Goal: Information Seeking & Learning: Find specific fact

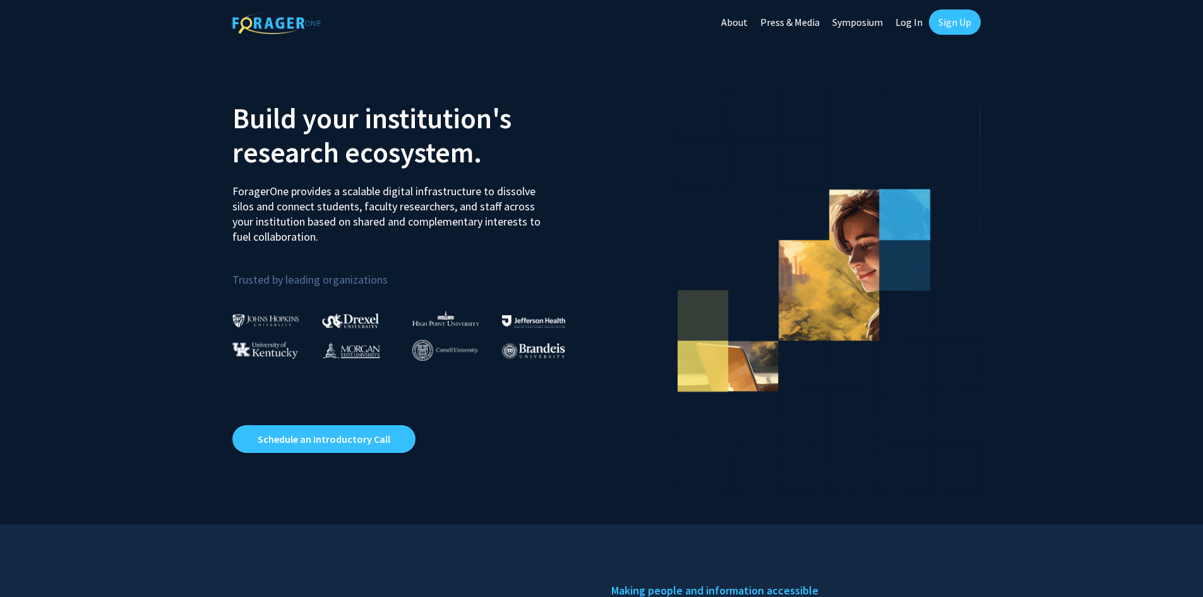
click at [911, 25] on link "Log In" at bounding box center [909, 22] width 40 height 44
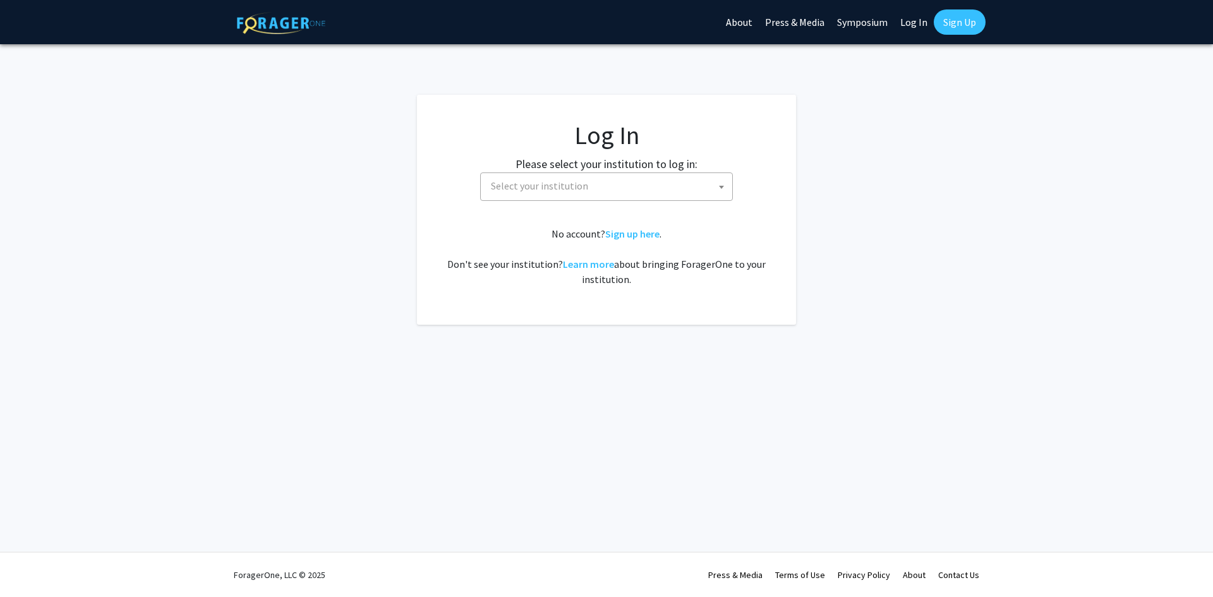
click at [632, 188] on span "Select your institution" at bounding box center [609, 186] width 246 height 26
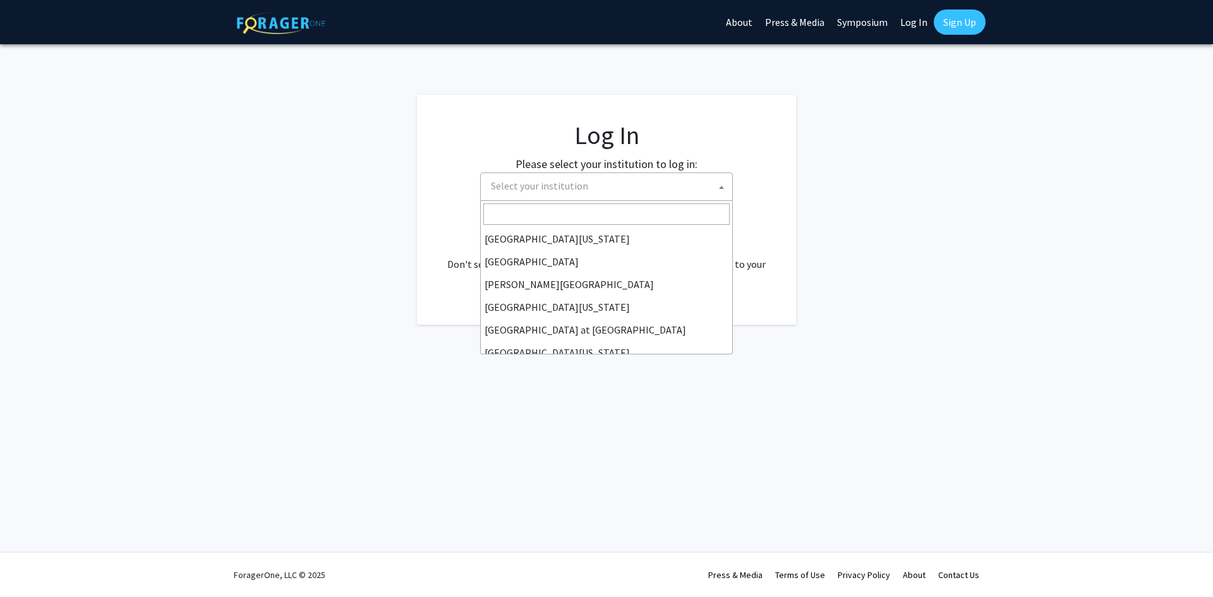
scroll to position [442, 0]
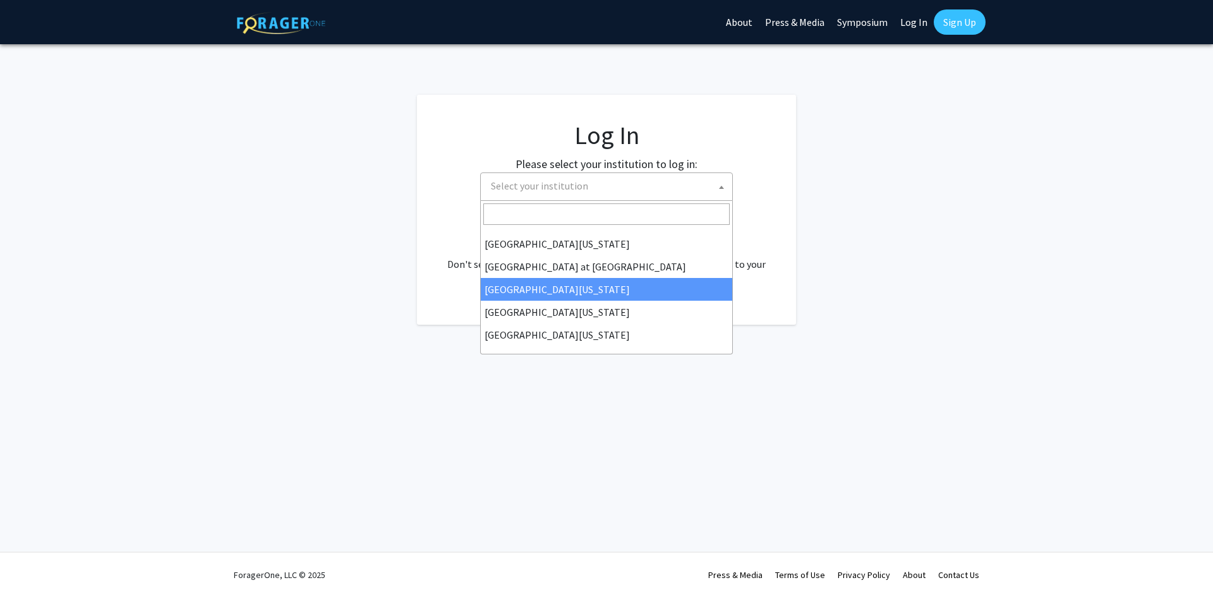
select select "13"
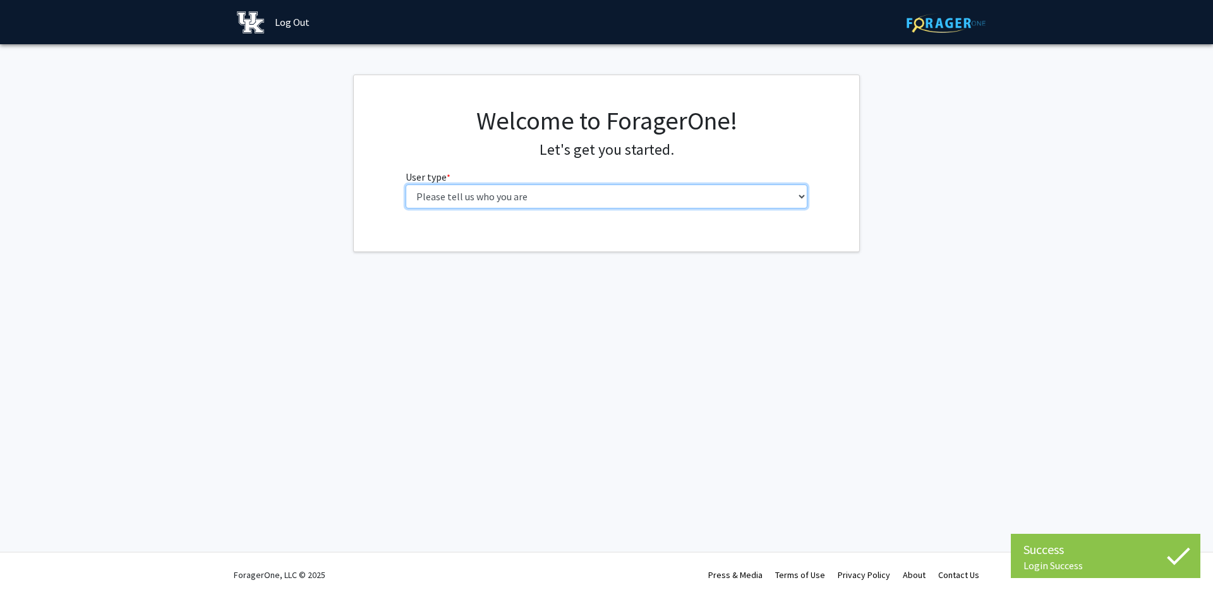
click at [527, 193] on select "Please tell us who you are Undergraduate Student Master's Student Doctoral Cand…" at bounding box center [606, 196] width 402 height 24
select select "1: undergrad"
click at [405, 184] on select "Please tell us who you are Undergraduate Student Master's Student Doctoral Cand…" at bounding box center [606, 196] width 402 height 24
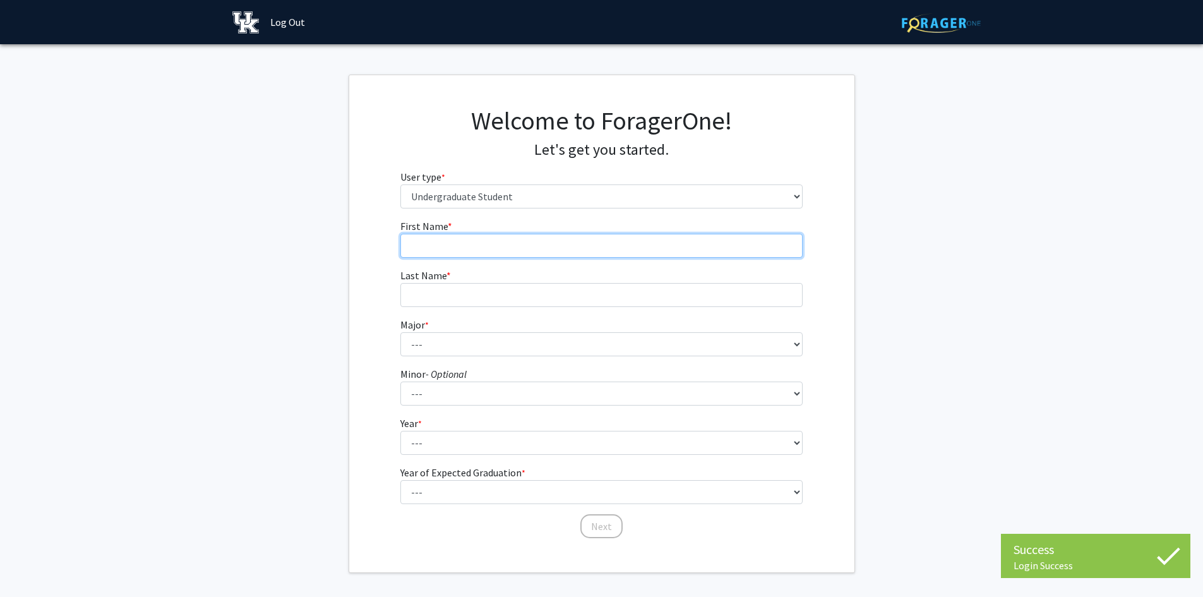
click at [498, 250] on input "First Name * required" at bounding box center [601, 246] width 402 height 24
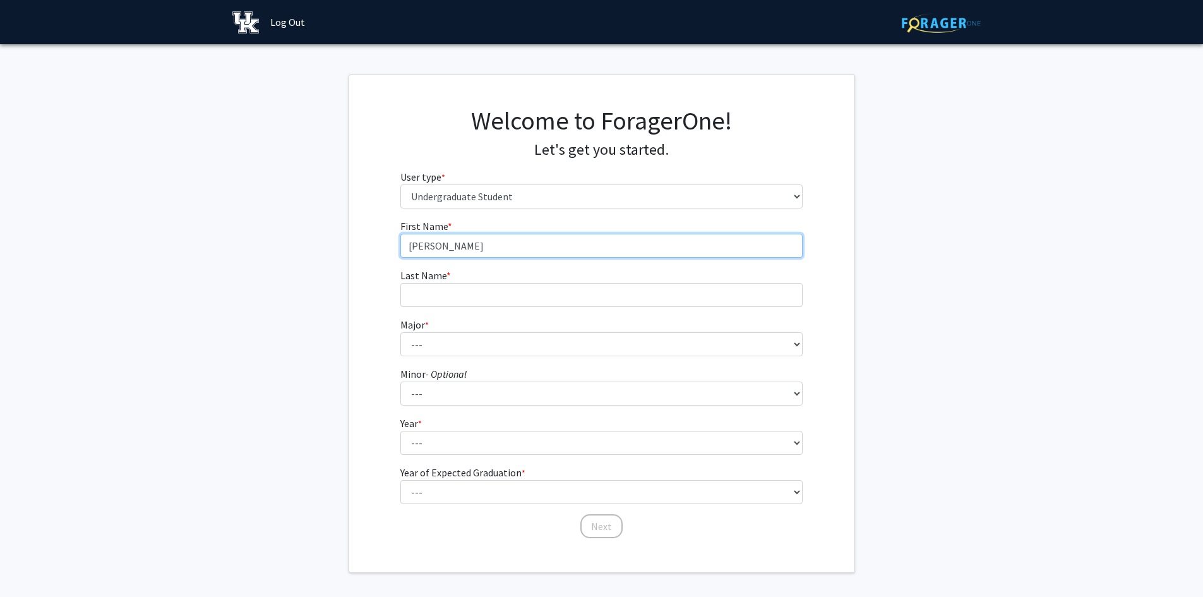
type input "Olivia"
click at [468, 310] on form "First Name * required Olivia Last Name * required Major * required --- Accounti…" at bounding box center [601, 373] width 402 height 308
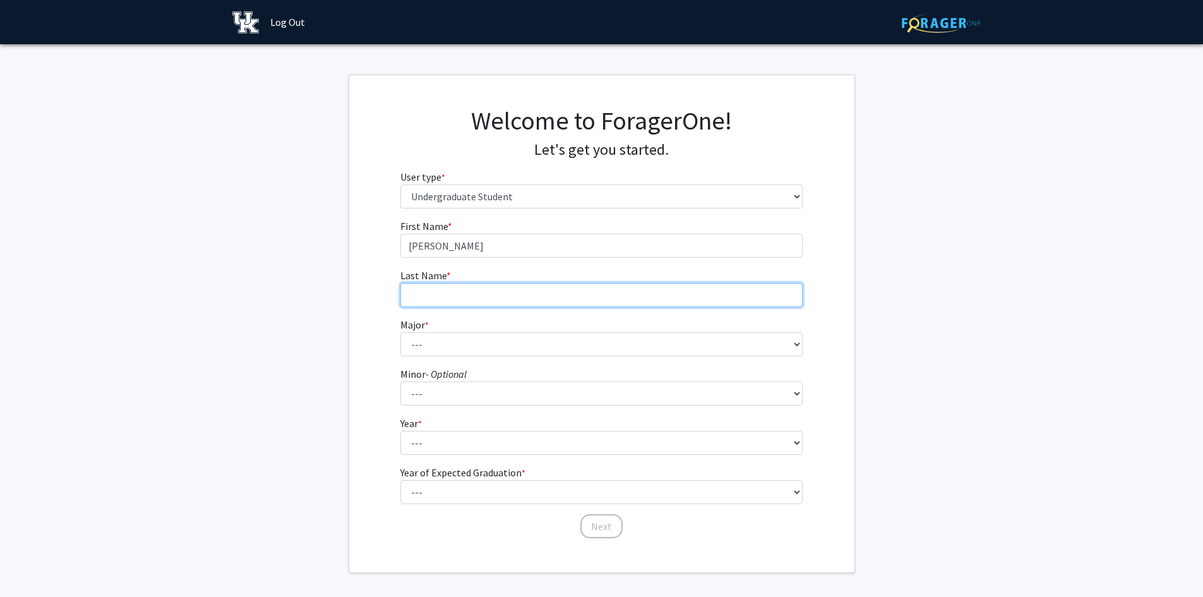
click at [455, 299] on input "Last Name * required" at bounding box center [601, 295] width 402 height 24
type input "Johnson"
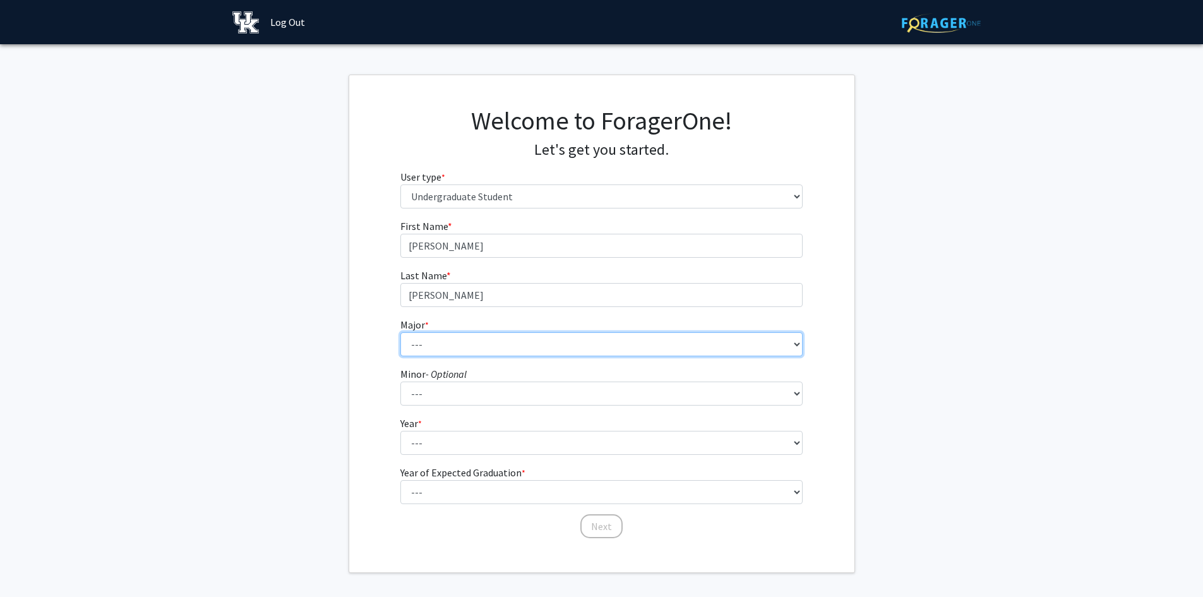
click at [452, 341] on select "--- Accounting Aerospace Engineering African American & Africana Studies Agricu…" at bounding box center [601, 344] width 402 height 24
select select "104: 941"
click at [400, 332] on select "--- Accounting Aerospace Engineering African American & Africana Studies Agricu…" at bounding box center [601, 344] width 402 height 24
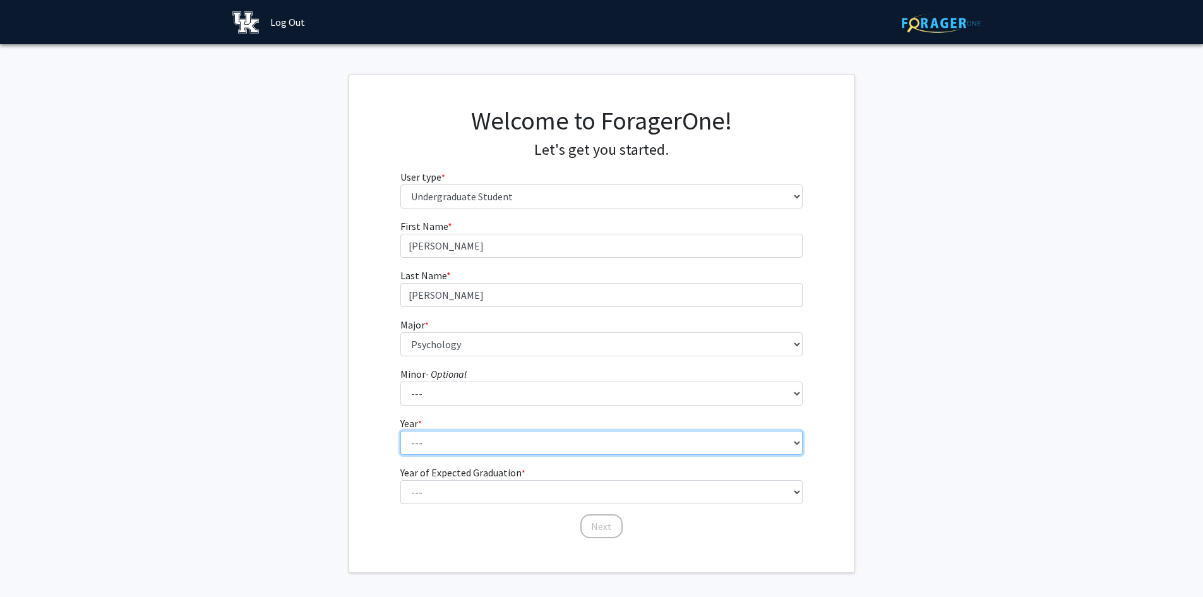
click at [452, 453] on select "--- First-year Sophomore Junior Senior Postbaccalaureate Certificate" at bounding box center [601, 443] width 402 height 24
select select "4: senior"
click at [400, 431] on select "--- First-year Sophomore Junior Senior Postbaccalaureate Certificate" at bounding box center [601, 443] width 402 height 24
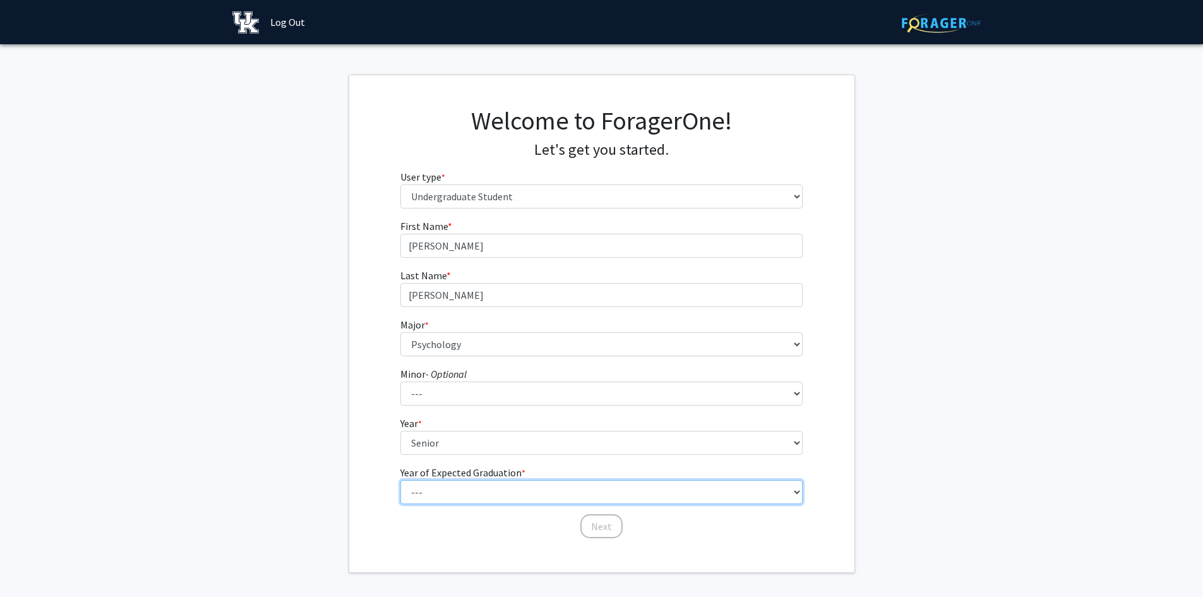
click at [470, 497] on select "--- 2025 2026 2027 2028 2029 2030 2031 2032 2033 2034" at bounding box center [601, 492] width 402 height 24
select select "1: 2025"
click at [400, 480] on select "--- 2025 2026 2027 2028 2029 2030 2031 2032 2033 2034" at bounding box center [601, 492] width 402 height 24
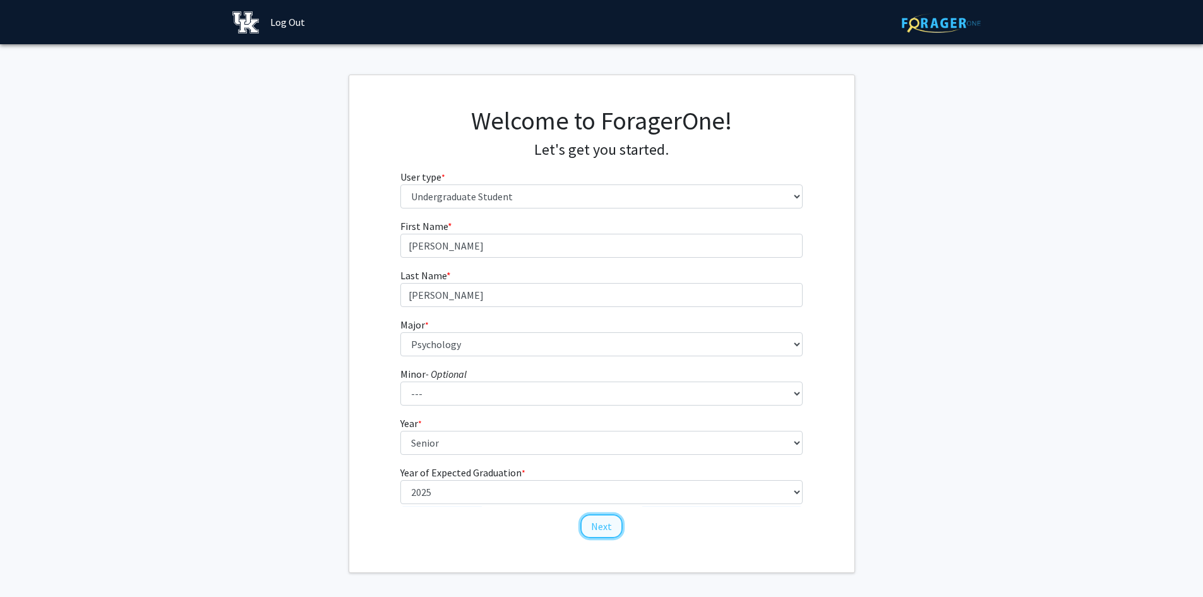
click at [599, 525] on button "Next" at bounding box center [601, 526] width 42 height 24
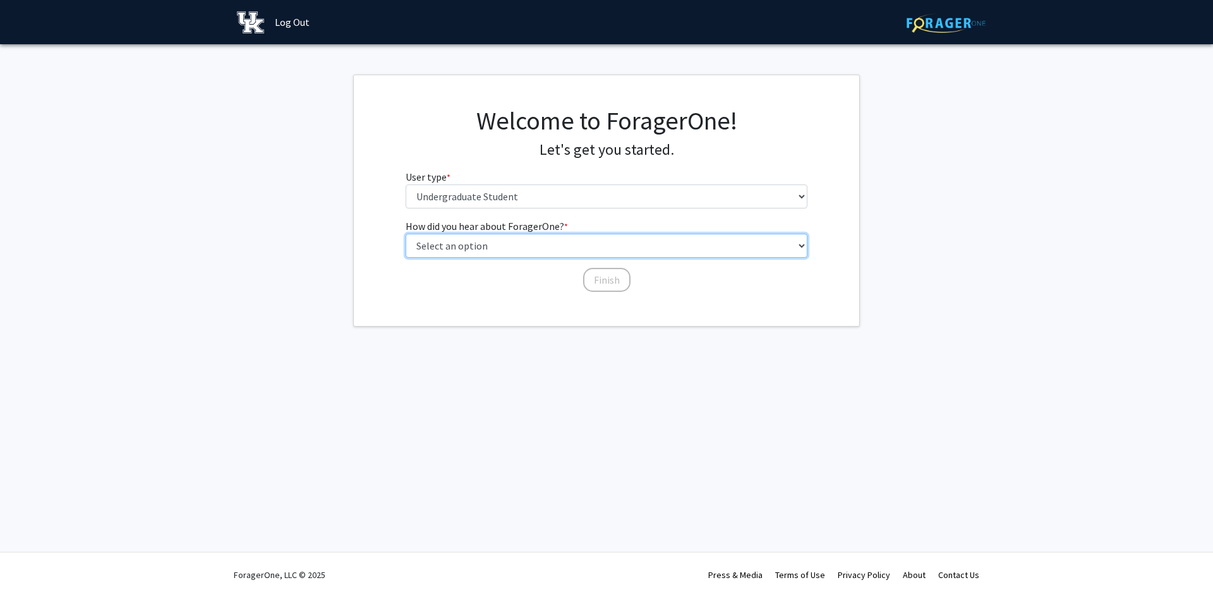
click at [503, 248] on select "Select an option Peer/student recommendation Faculty/staff recommendation Unive…" at bounding box center [606, 246] width 402 height 24
select select "2: faculty_recommendation"
click at [405, 234] on select "Select an option Peer/student recommendation Faculty/staff recommendation Unive…" at bounding box center [606, 246] width 402 height 24
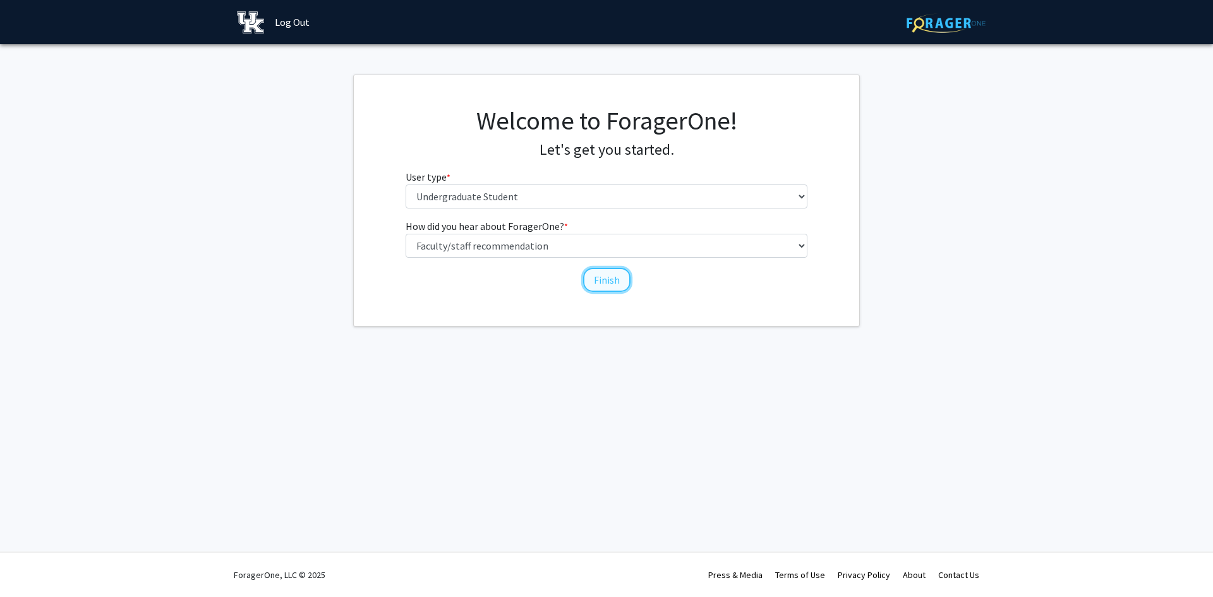
click at [602, 284] on button "Finish" at bounding box center [606, 280] width 47 height 24
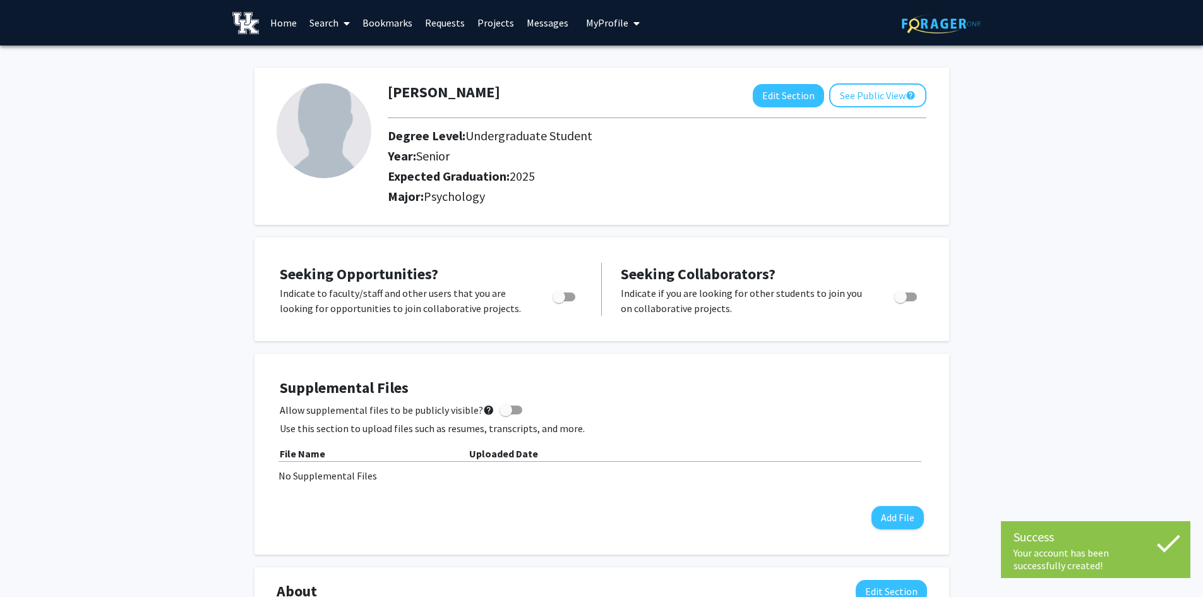
click at [320, 21] on link "Search" at bounding box center [329, 23] width 53 height 44
click at [331, 54] on span "Faculty/Staff" at bounding box center [349, 57] width 93 height 25
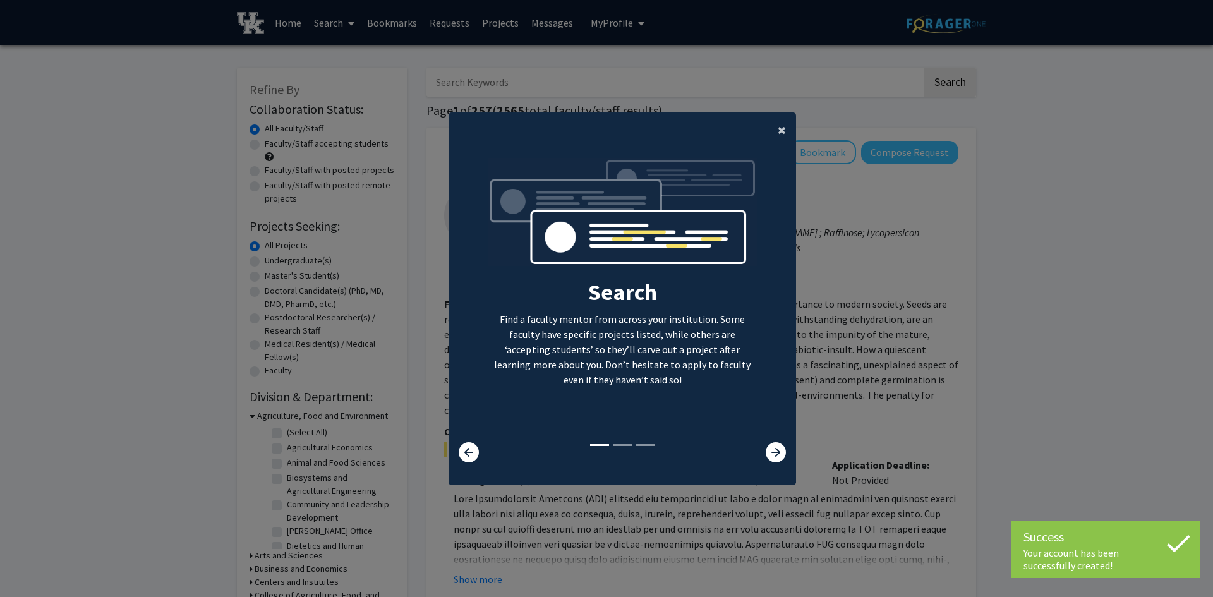
click at [772, 128] on button "×" at bounding box center [781, 129] width 28 height 35
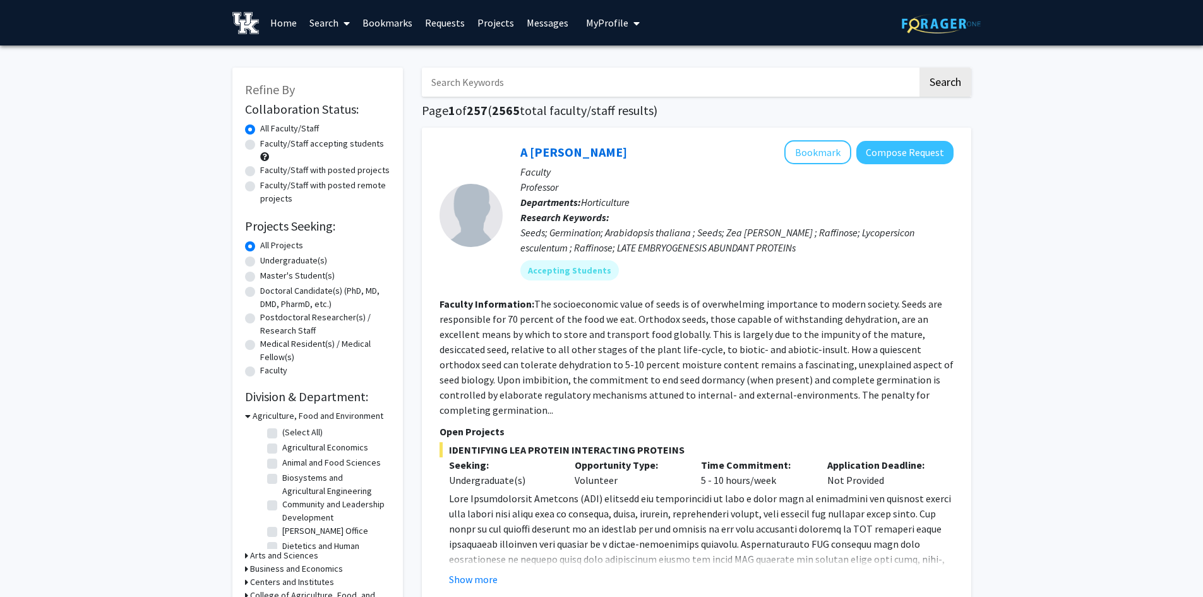
click at [494, 88] on input "Search Keywords" at bounding box center [670, 82] width 496 height 29
type input "c"
click at [920, 68] on button "Search" at bounding box center [946, 82] width 52 height 29
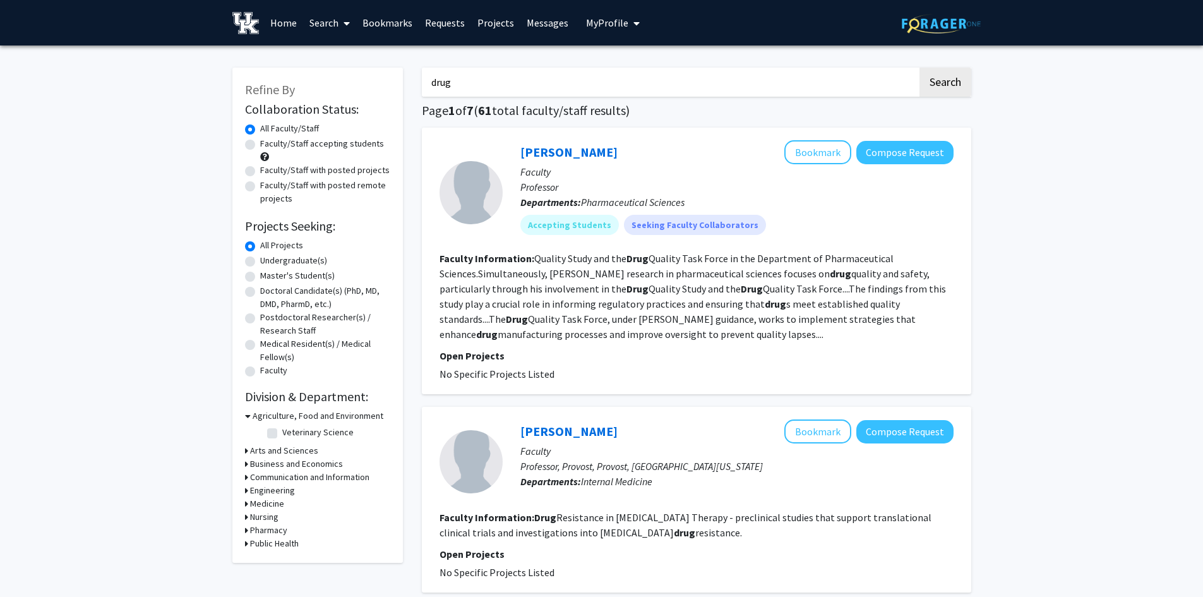
drag, startPoint x: 508, startPoint y: 81, endPoint x: 434, endPoint y: 73, distance: 74.4
click at [434, 73] on input "drug" at bounding box center [670, 82] width 496 height 29
type input "d"
type input "TK"
click at [920, 68] on button "Search" at bounding box center [946, 82] width 52 height 29
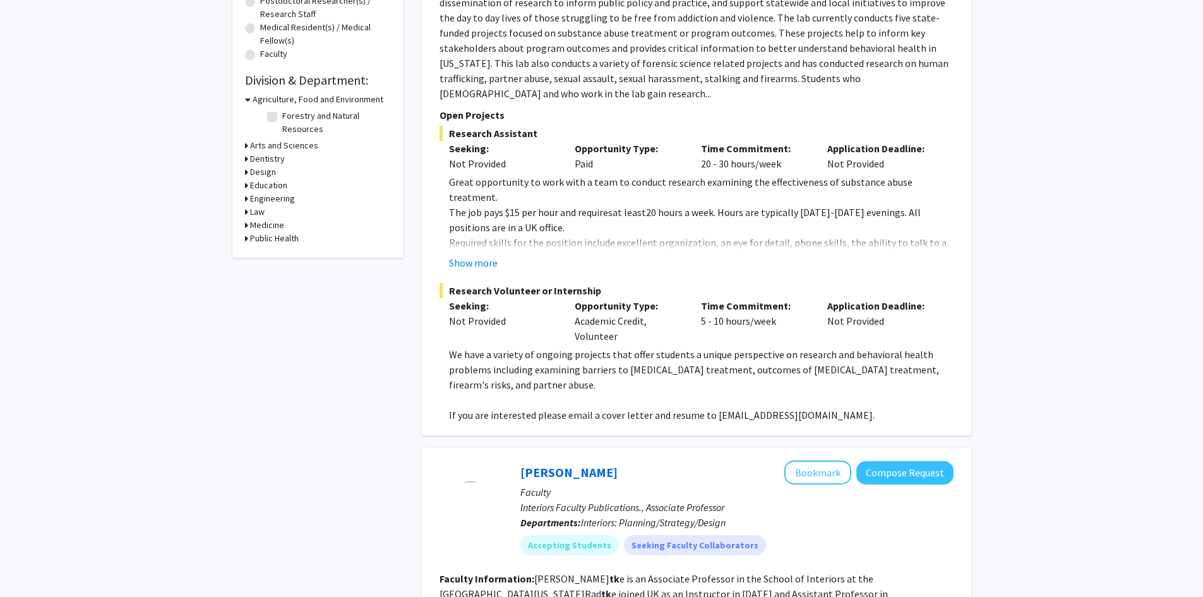
scroll to position [316, 0]
click at [470, 256] on button "Show more" at bounding box center [473, 263] width 49 height 15
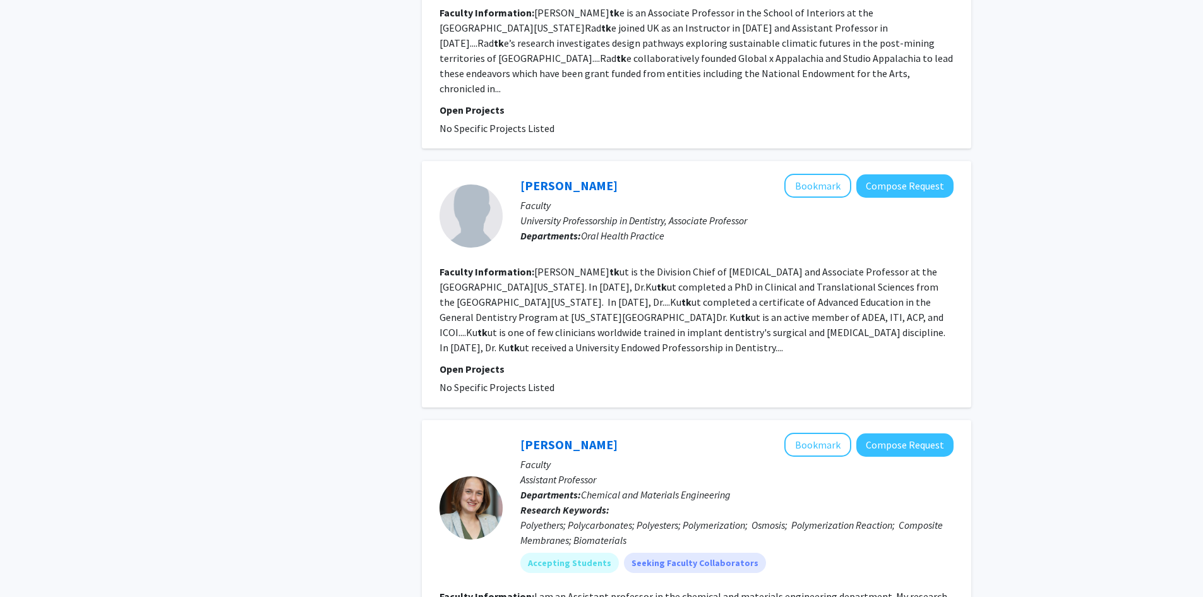
scroll to position [947, 0]
